Goal: Complete application form

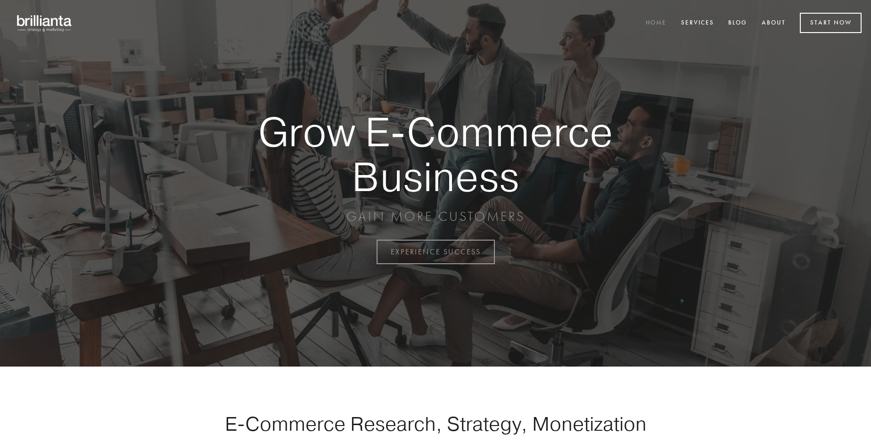
scroll to position [2471, 0]
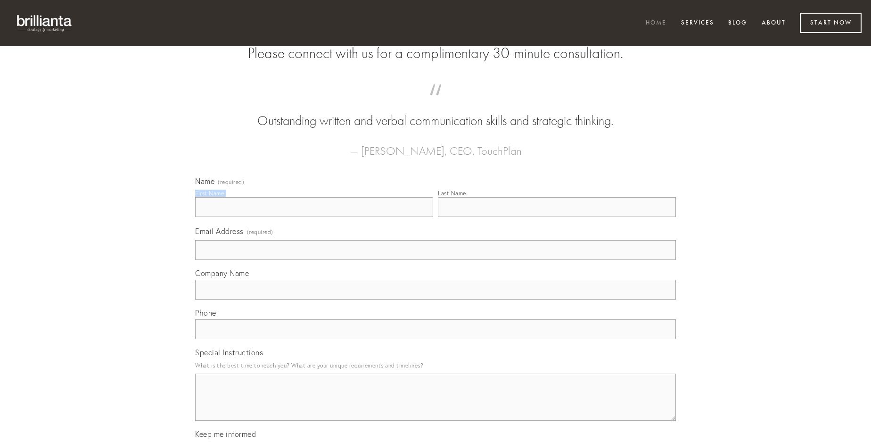
type input "[PERSON_NAME]"
click at [557, 217] on input "Last Name" at bounding box center [557, 207] width 238 height 20
type input "[PERSON_NAME]"
click at [436, 260] on input "Email Address (required)" at bounding box center [435, 250] width 481 height 20
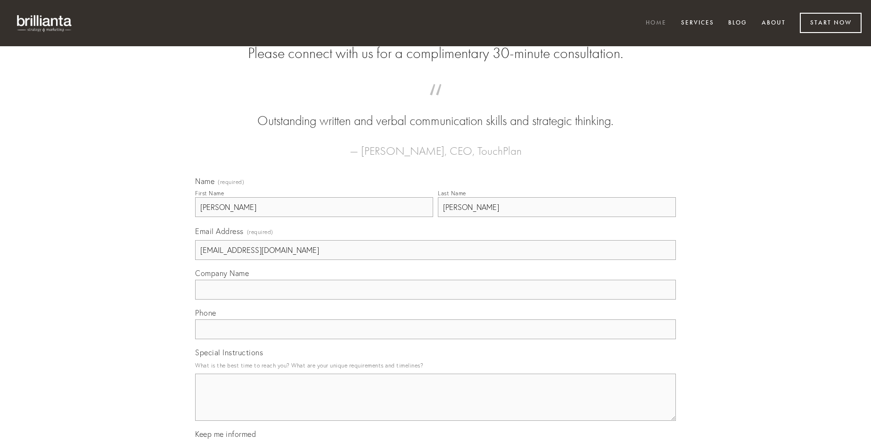
type input "[EMAIL_ADDRESS][DOMAIN_NAME]"
click at [436, 299] on input "Company Name" at bounding box center [435, 290] width 481 height 20
type input "sophismata"
click at [436, 339] on input "text" at bounding box center [435, 329] width 481 height 20
click at [436, 405] on textarea "Special Instructions" at bounding box center [435, 396] width 481 height 47
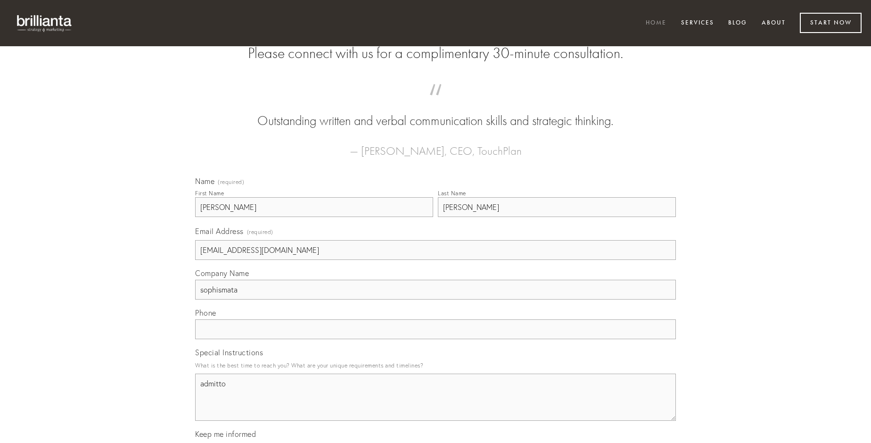
type textarea "admitto"
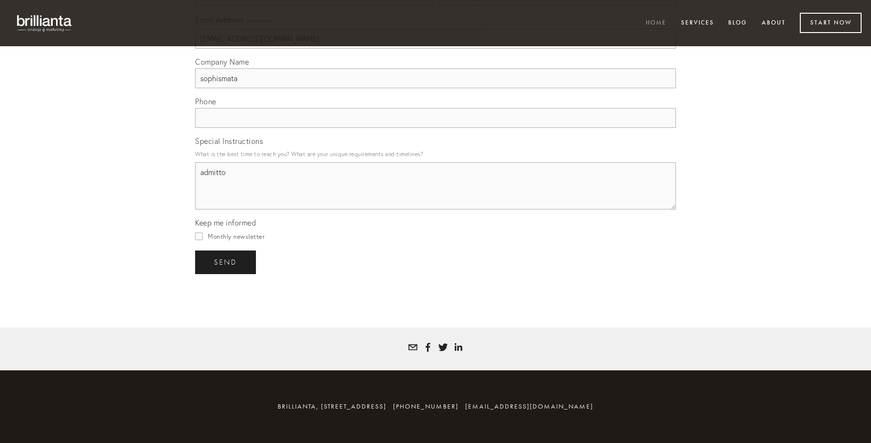
click at [226, 262] on span "send" at bounding box center [225, 262] width 23 height 8
